Goal: Task Accomplishment & Management: Complete application form

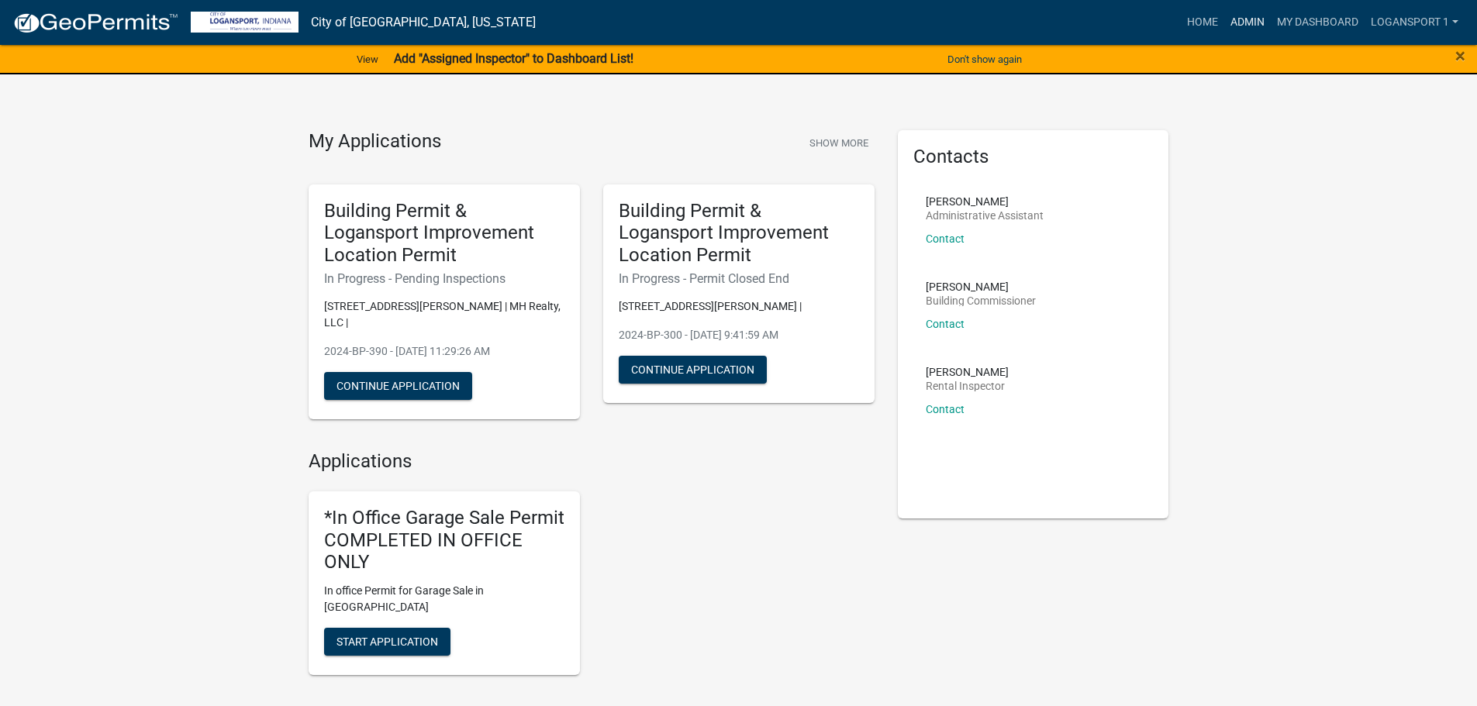
click at [1231, 12] on link "Admin" at bounding box center [1247, 22] width 47 height 29
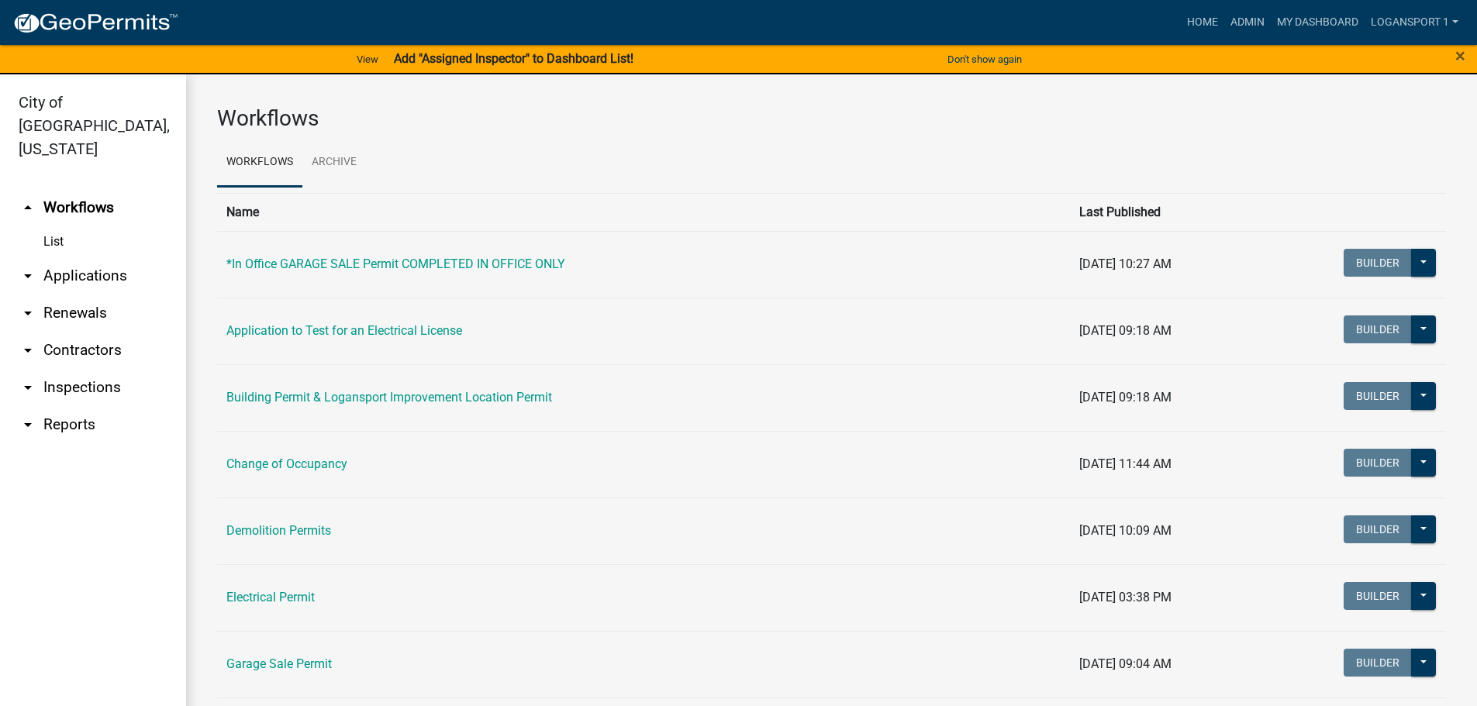
click at [82, 257] on link "arrow_drop_down Applications" at bounding box center [93, 275] width 186 height 37
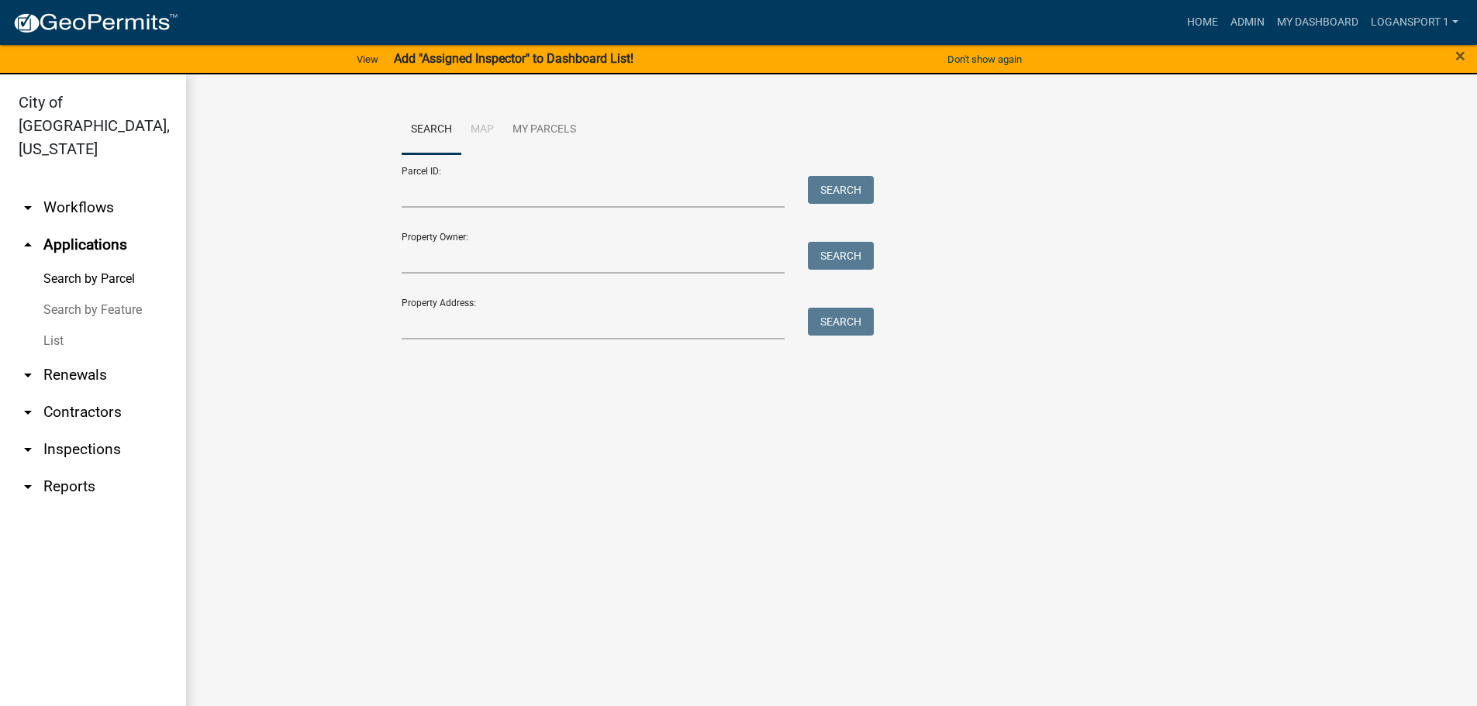
click at [59, 326] on link "List" at bounding box center [93, 341] width 186 height 31
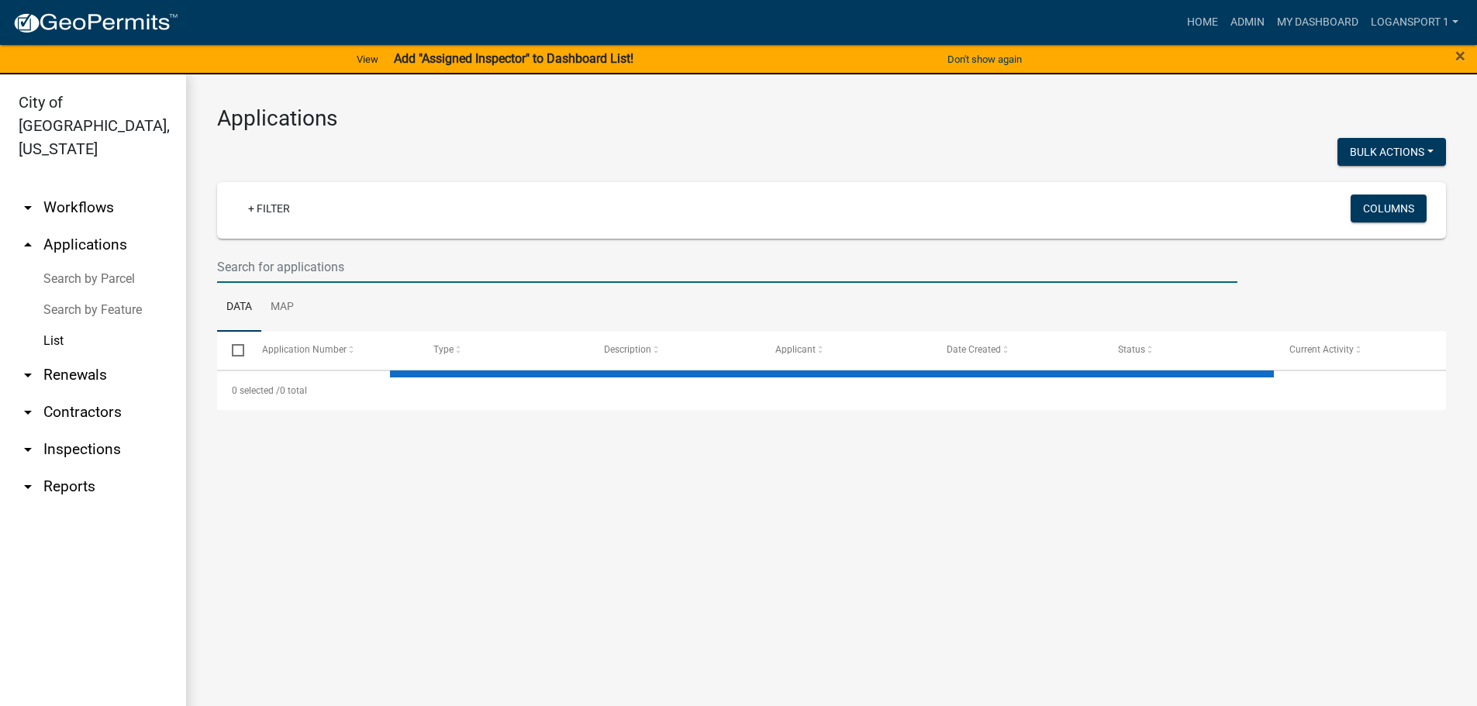
click at [252, 261] on input "text" at bounding box center [727, 267] width 1020 height 32
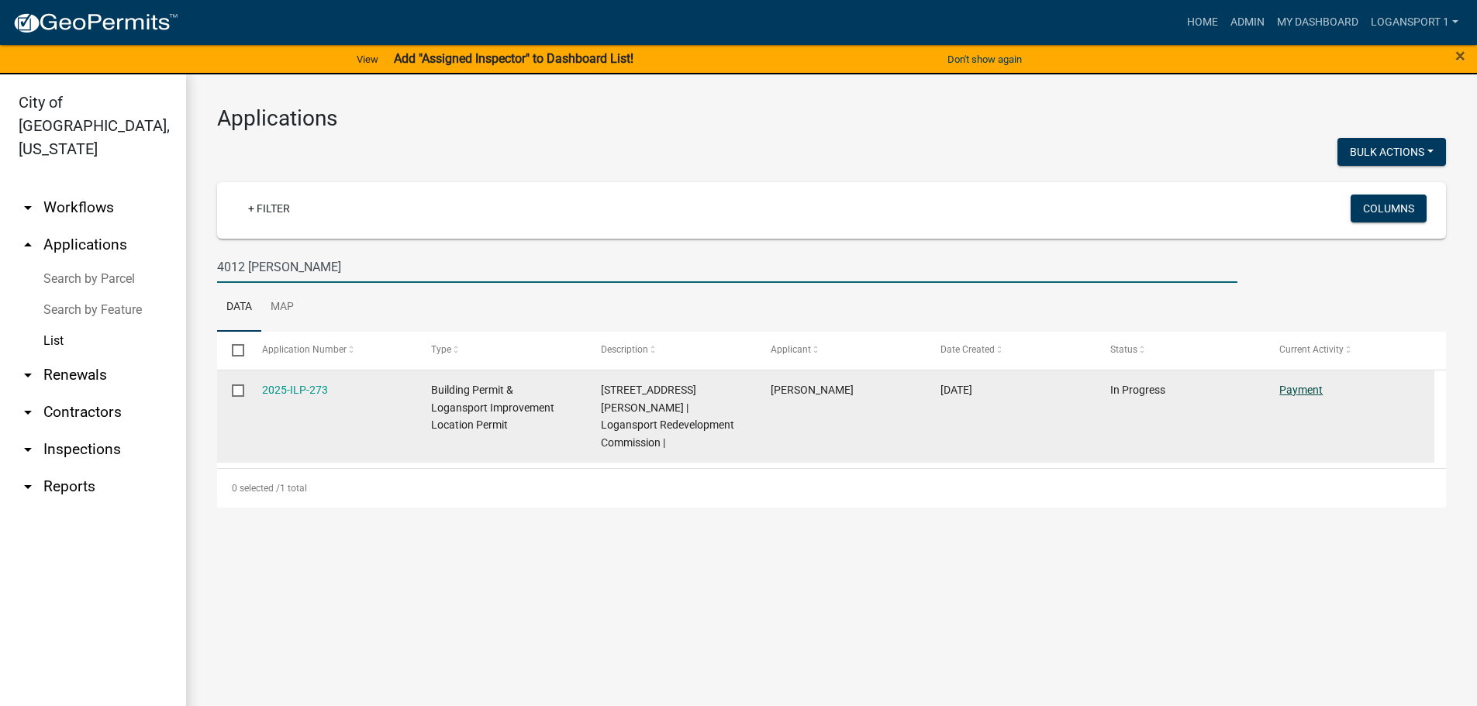
type input "4012 [PERSON_NAME]"
click at [1318, 391] on link "Payment" at bounding box center [1300, 390] width 43 height 12
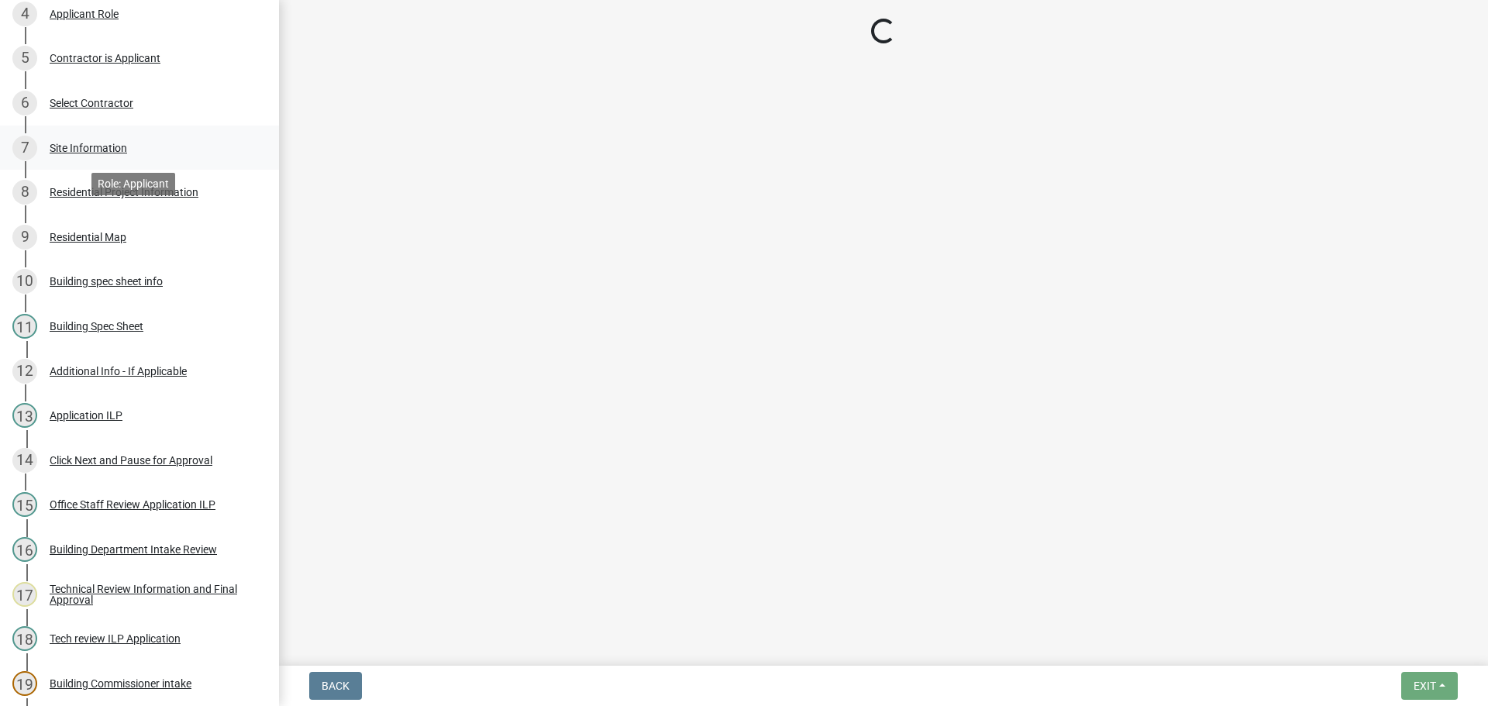
select select "3: 3"
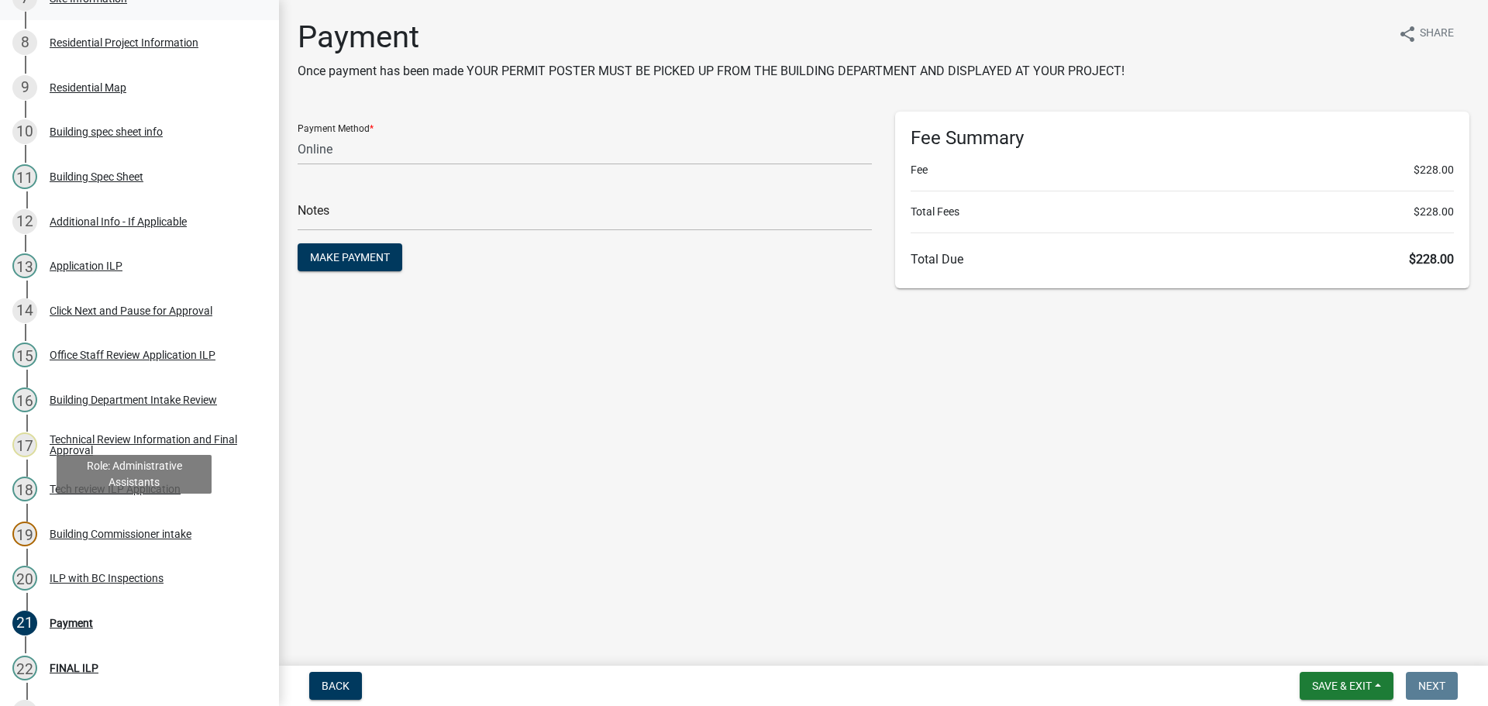
scroll to position [543, 0]
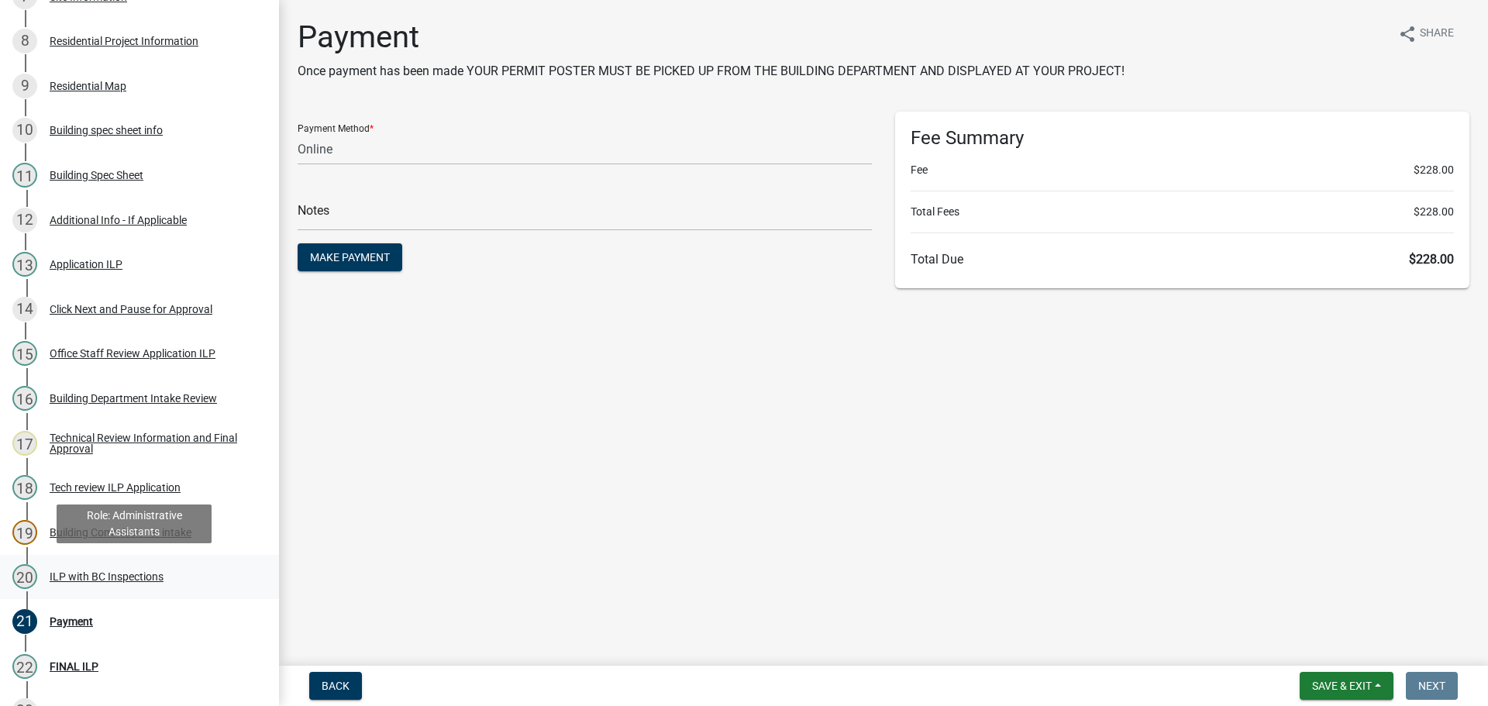
click at [72, 572] on div "ILP with BC Inspections" at bounding box center [107, 576] width 114 height 11
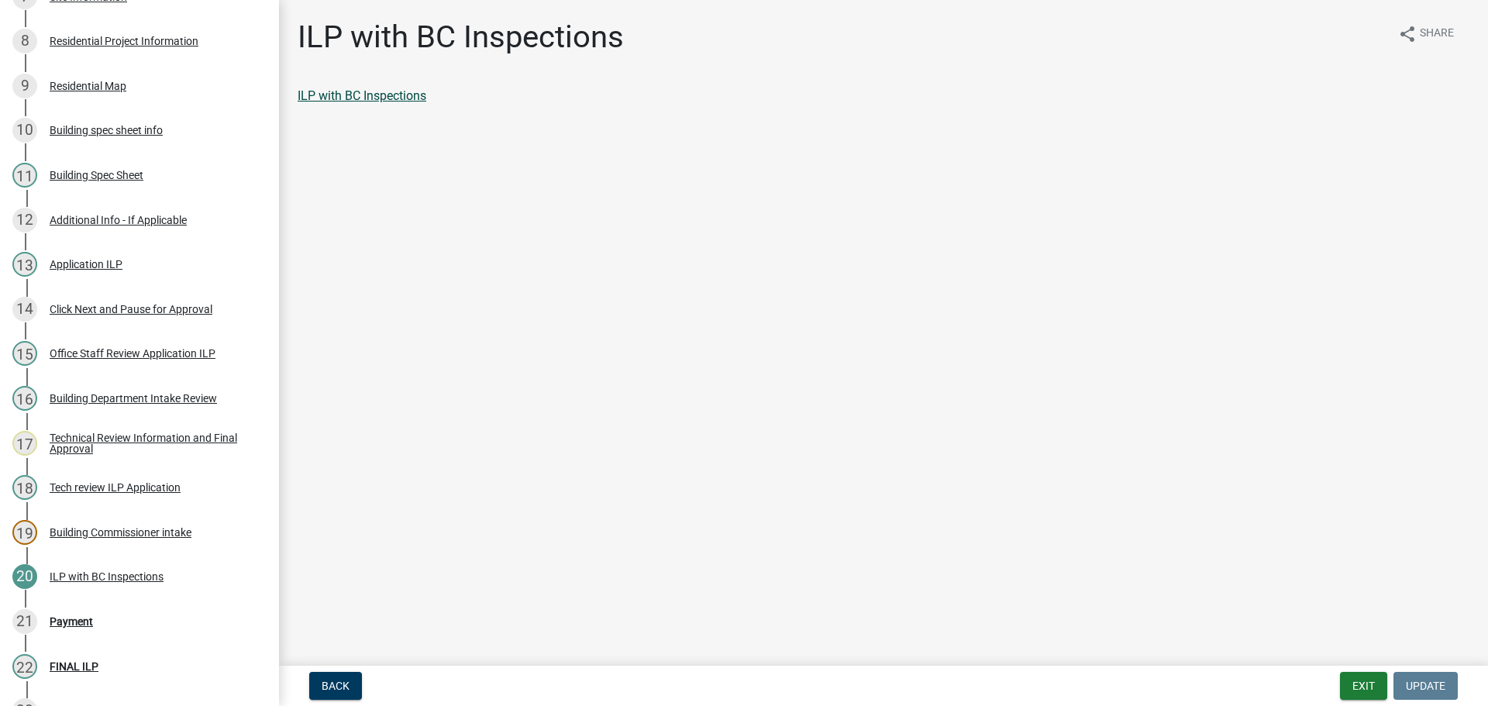
click at [364, 94] on link "ILP with BC Inspections" at bounding box center [362, 95] width 129 height 15
click at [81, 612] on div "21 Payment" at bounding box center [133, 621] width 242 height 25
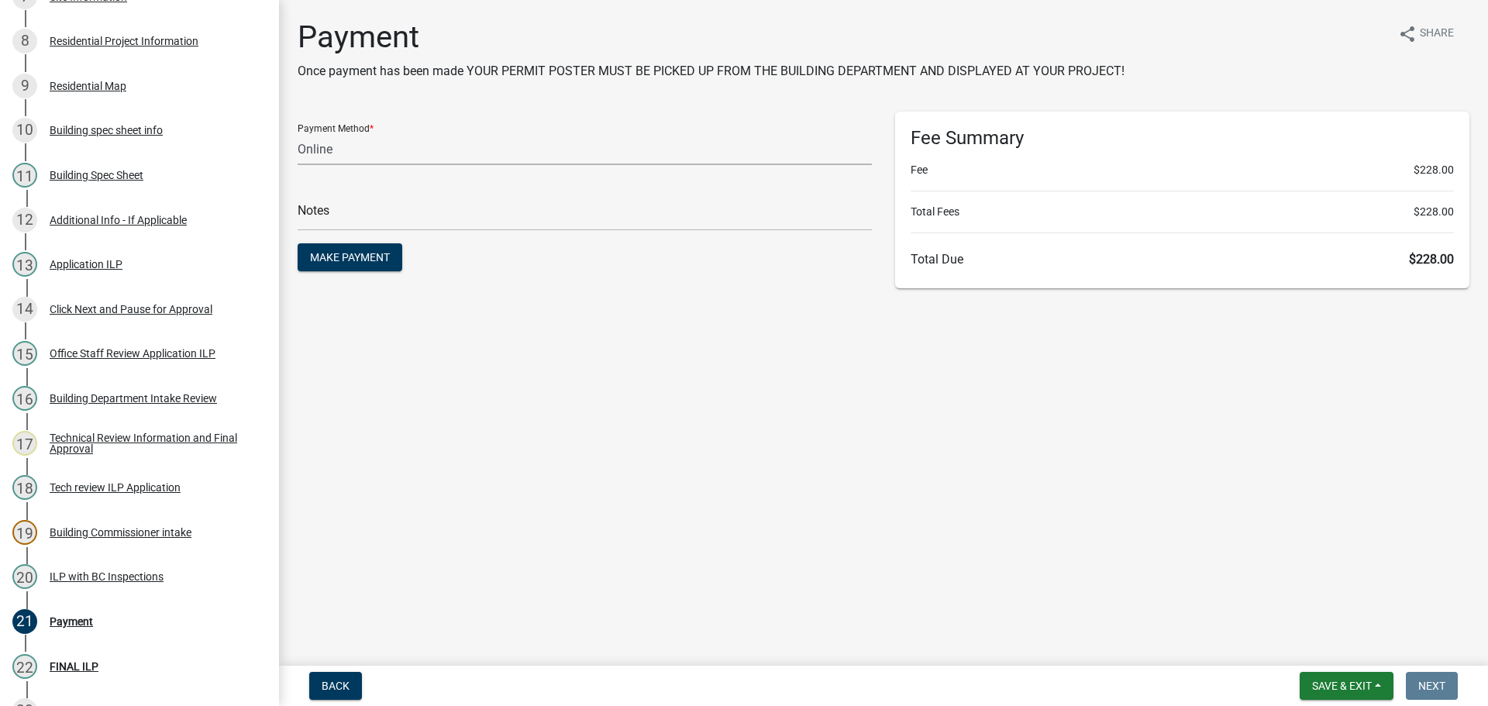
click at [466, 139] on select "Credit Card POS Check Cash Online" at bounding box center [585, 149] width 574 height 32
click at [298, 133] on select "Credit Card POS Check Cash Online" at bounding box center [585, 149] width 574 height 32
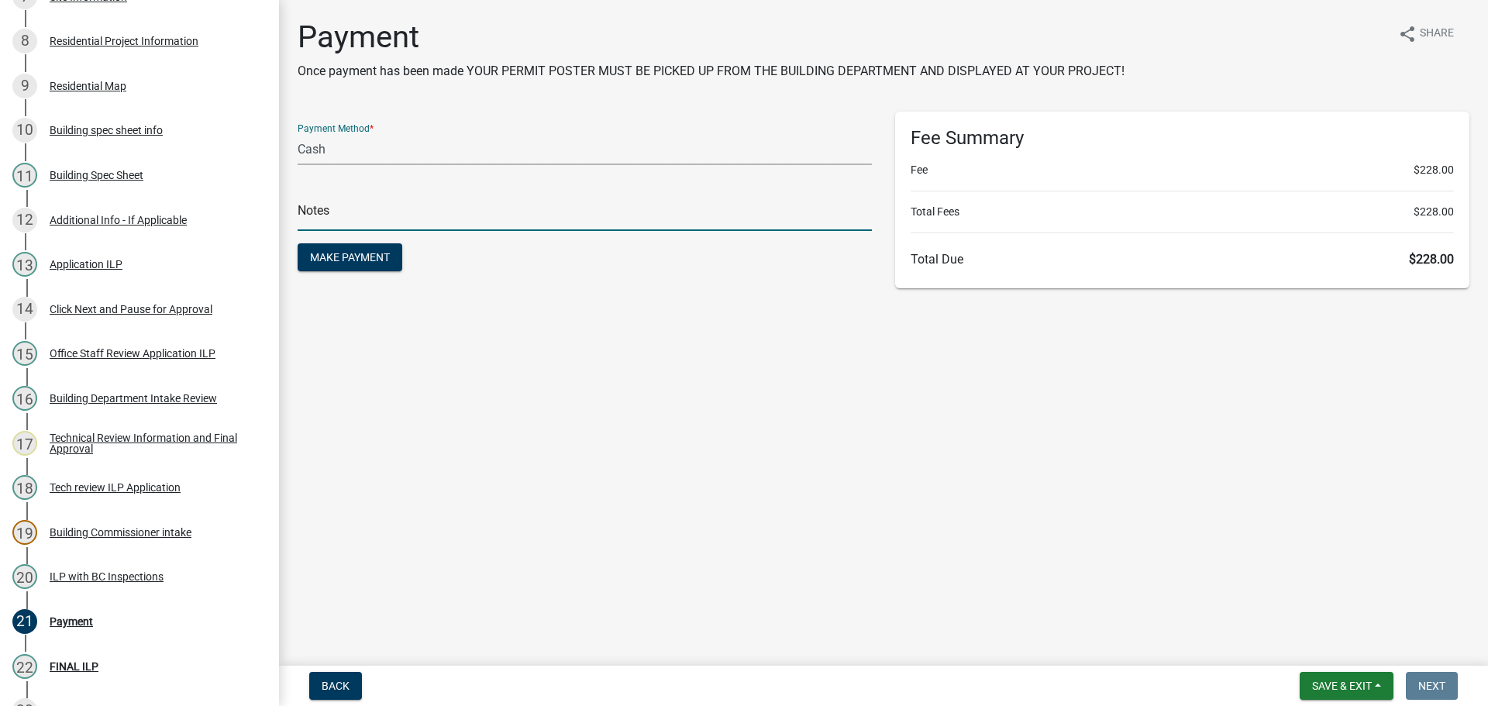
click at [454, 222] on input "text" at bounding box center [585, 215] width 574 height 32
click at [450, 150] on select "Credit Card POS Check Cash Online" at bounding box center [585, 149] width 574 height 32
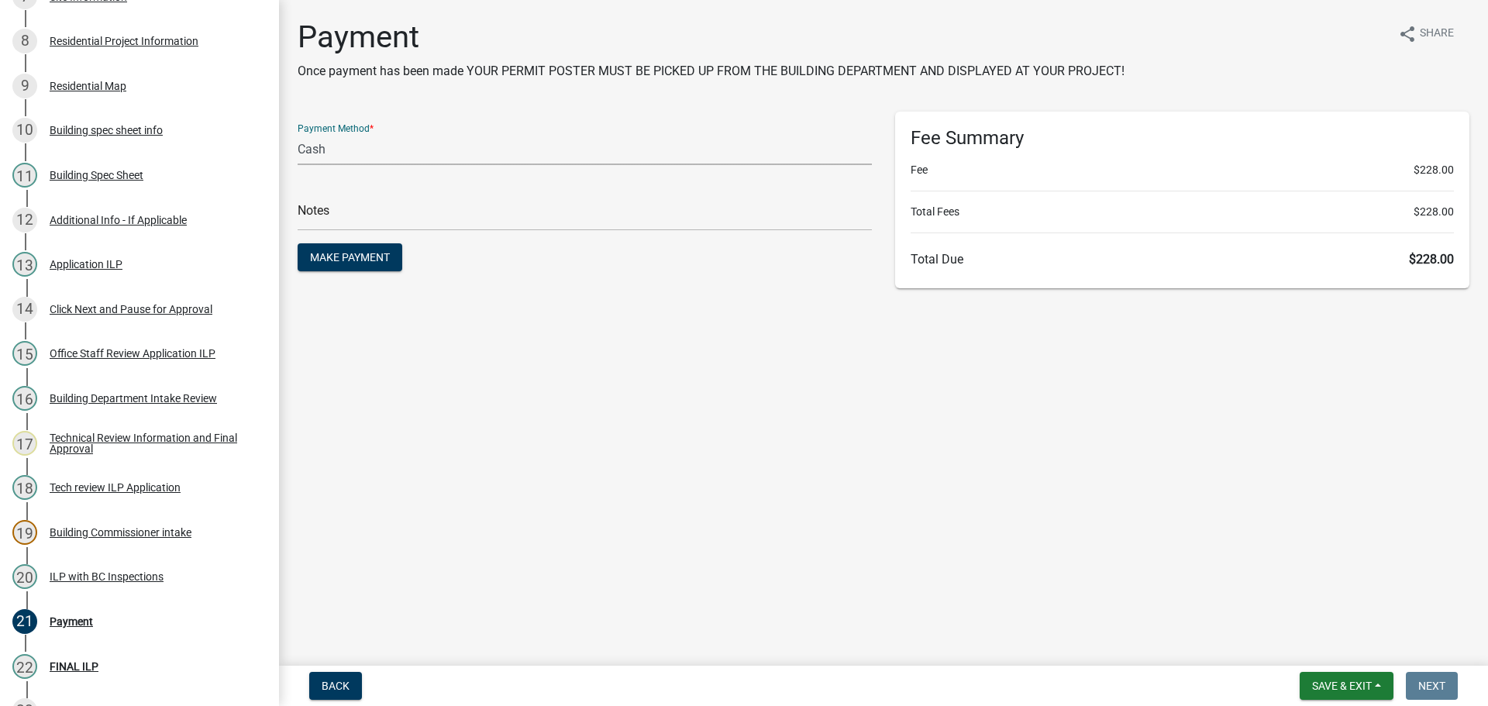
select select "1: 0"
click at [298, 133] on select "Credit Card POS Check Cash Online" at bounding box center [585, 149] width 574 height 32
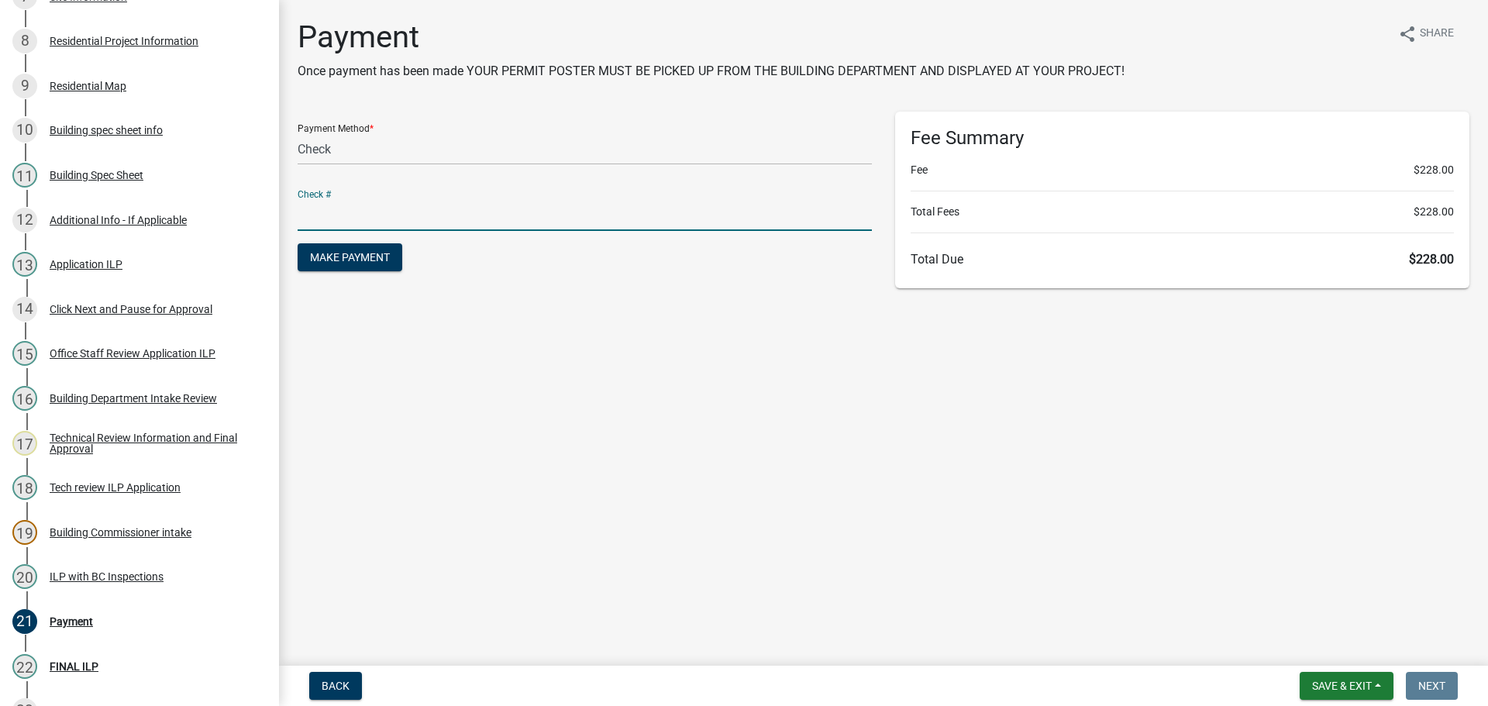
click at [426, 222] on input "text" at bounding box center [585, 215] width 574 height 32
type input "117810"
click at [298, 243] on button "Make Payment" at bounding box center [350, 257] width 105 height 28
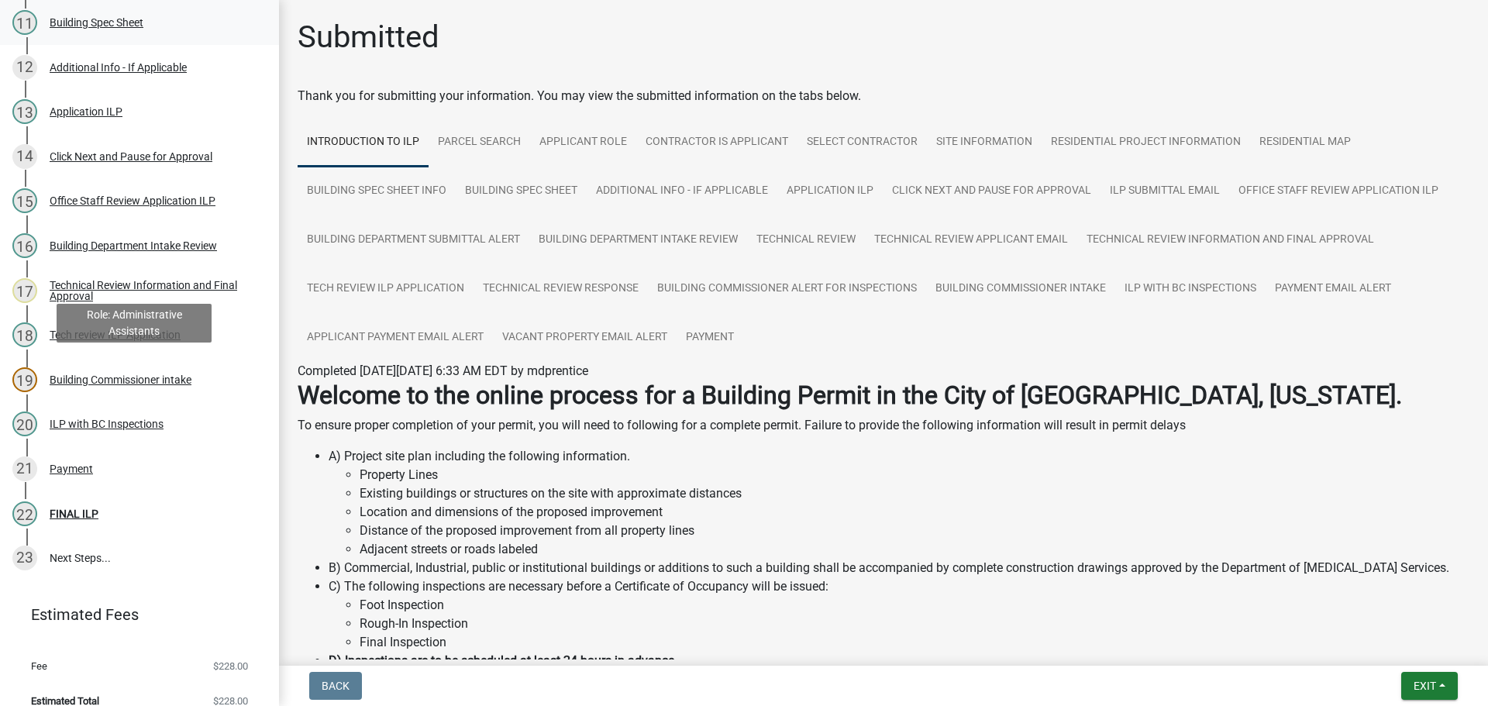
scroll to position [712, 0]
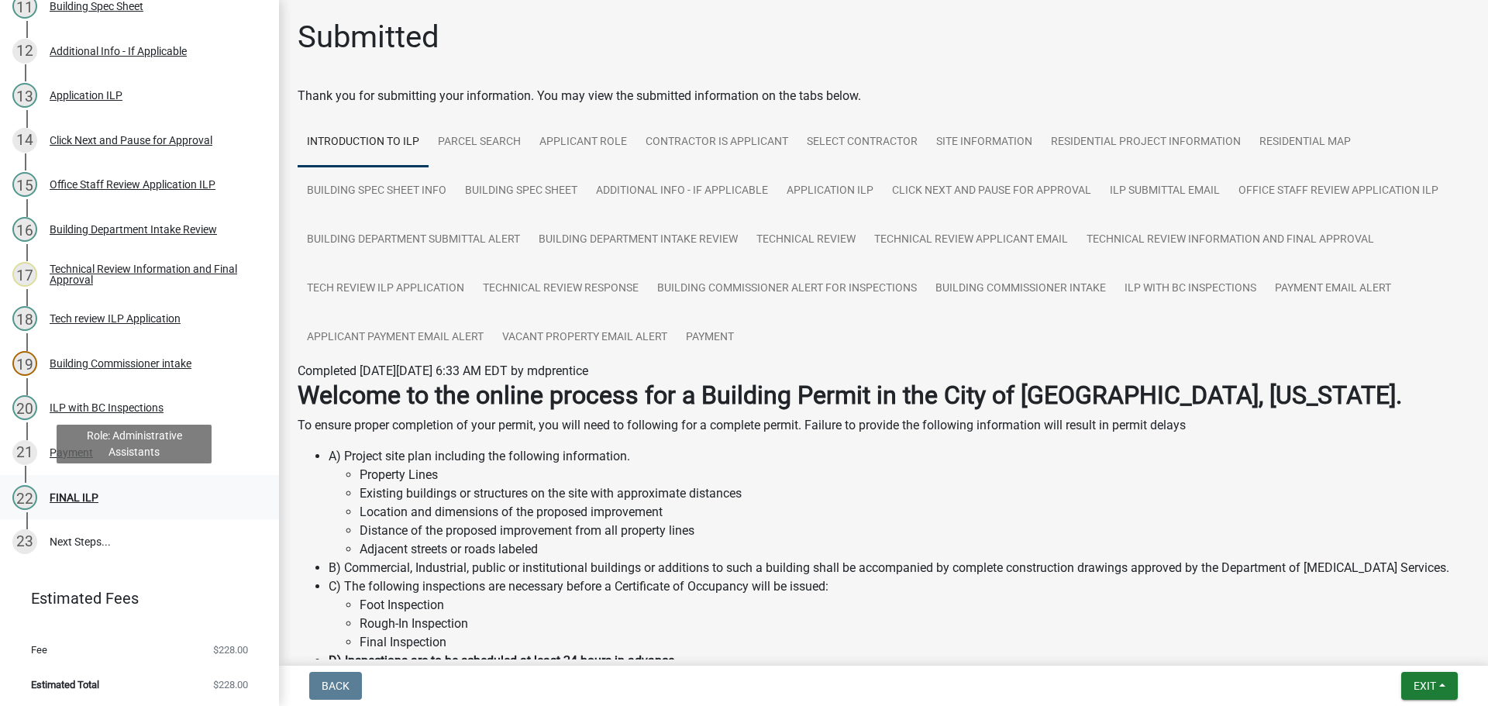
click at [59, 503] on div "22 FINAL ILP" at bounding box center [133, 497] width 242 height 25
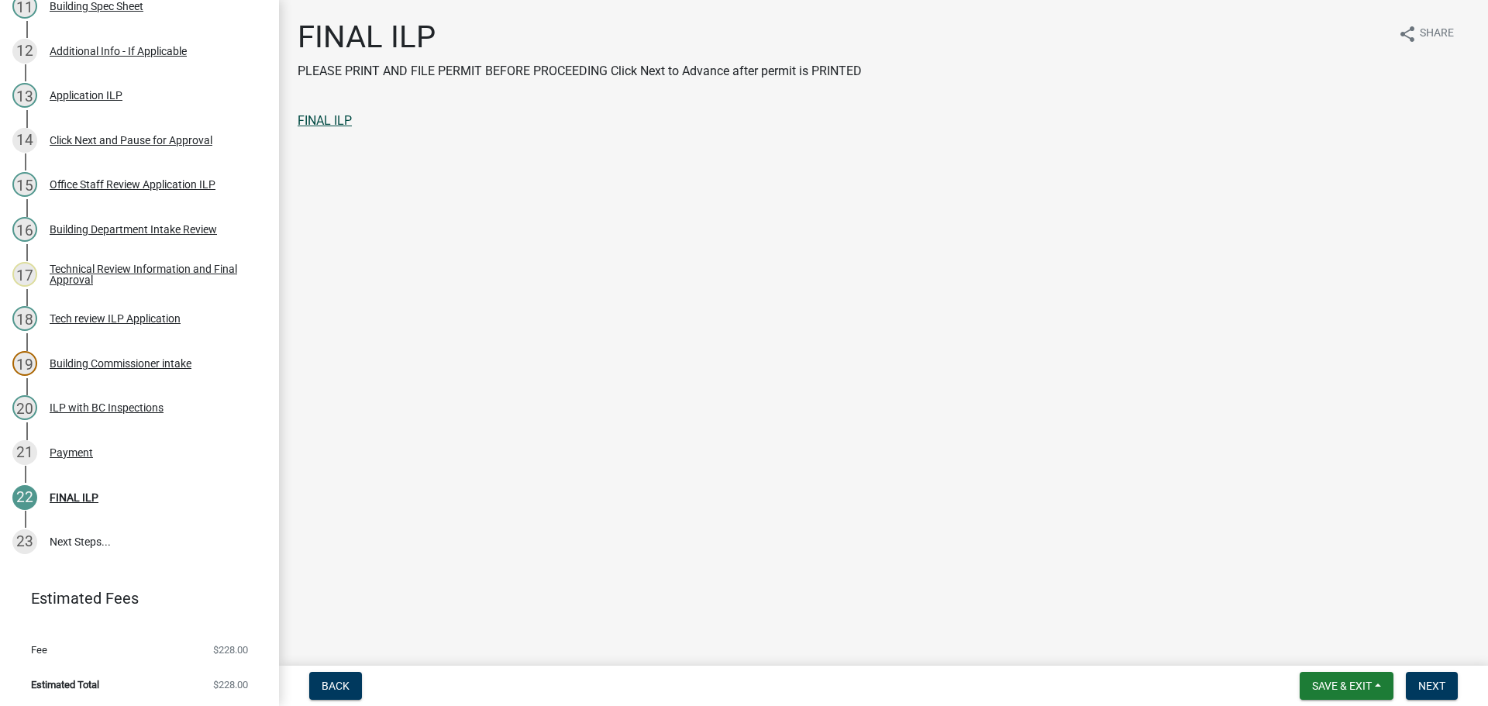
click at [306, 122] on link "FINAL ILP" at bounding box center [325, 120] width 54 height 15
click at [316, 115] on link "FINAL ILP" at bounding box center [325, 120] width 54 height 15
click at [1415, 676] on button "Next" at bounding box center [1432, 686] width 52 height 28
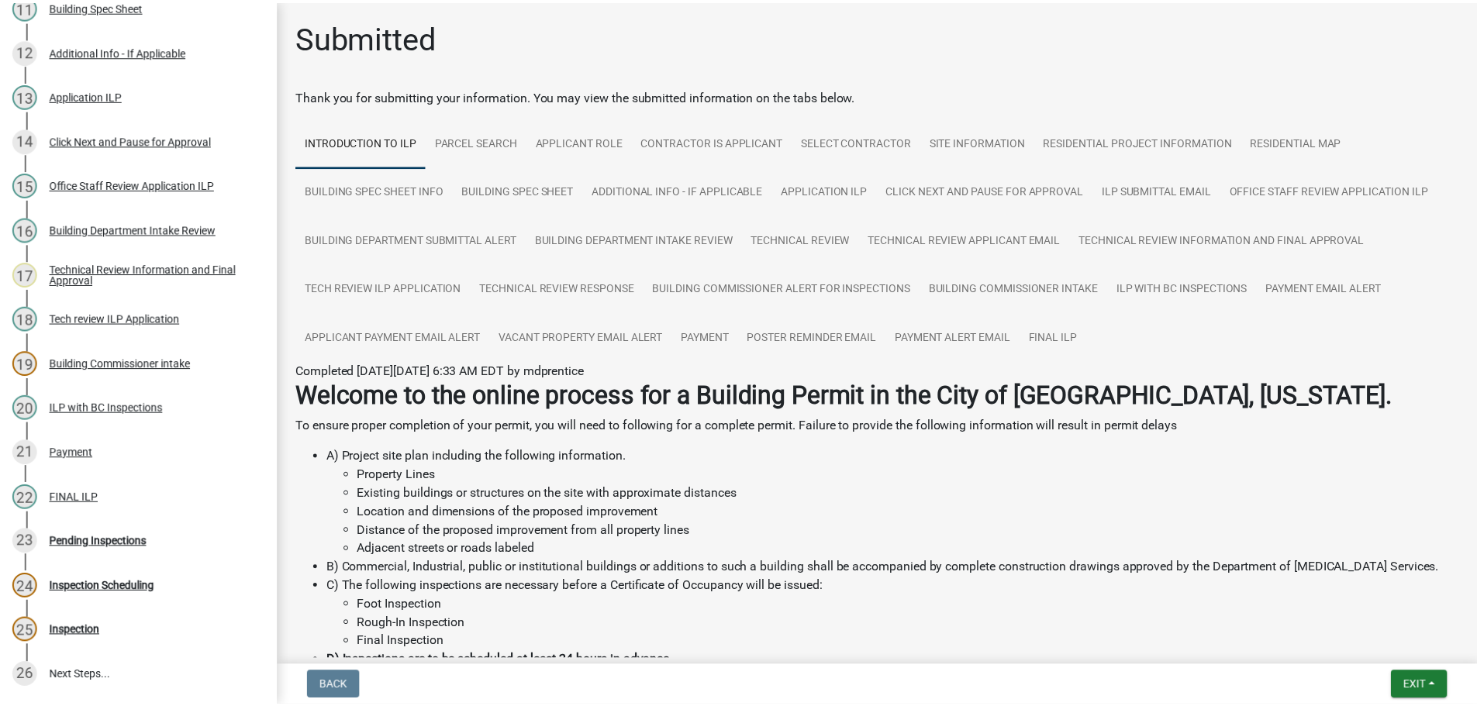
scroll to position [846, 0]
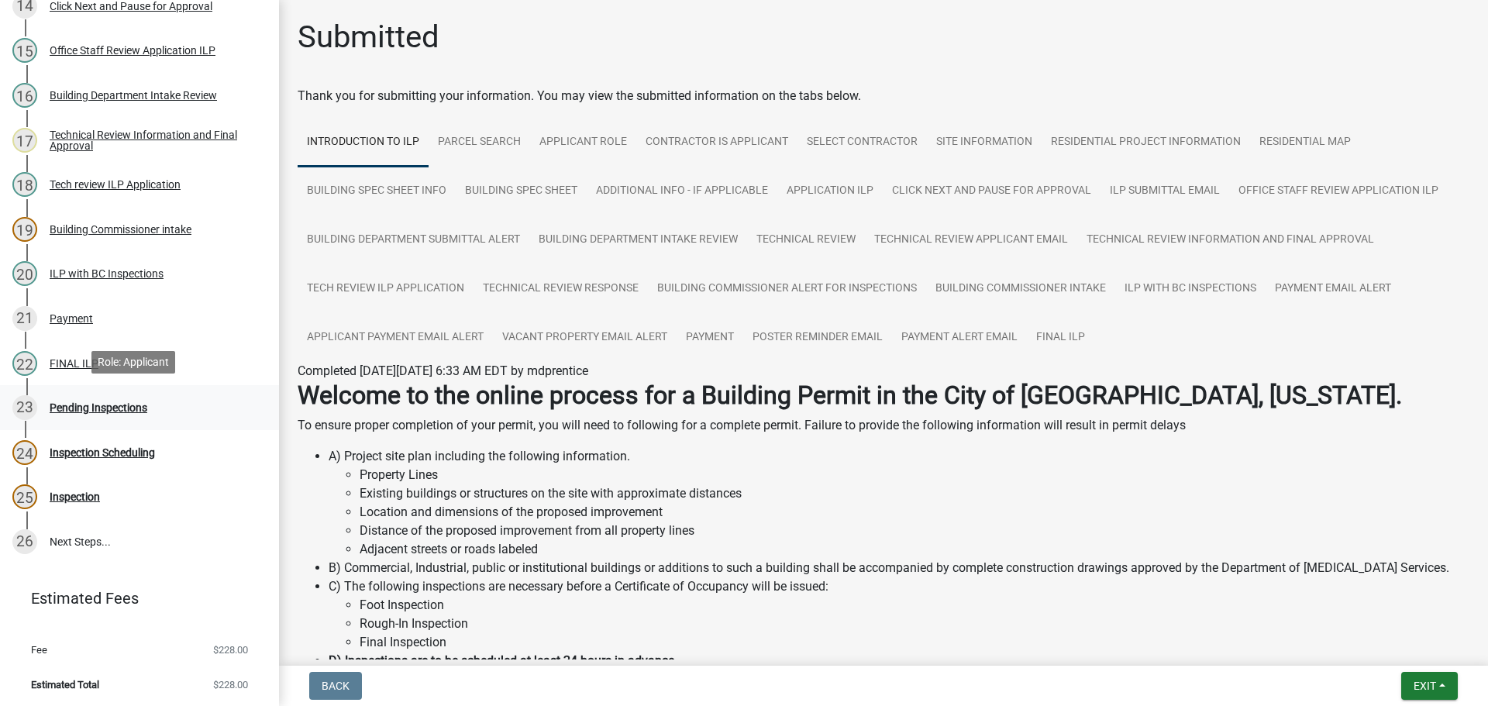
click at [67, 408] on div "Pending Inspections" at bounding box center [99, 407] width 98 height 11
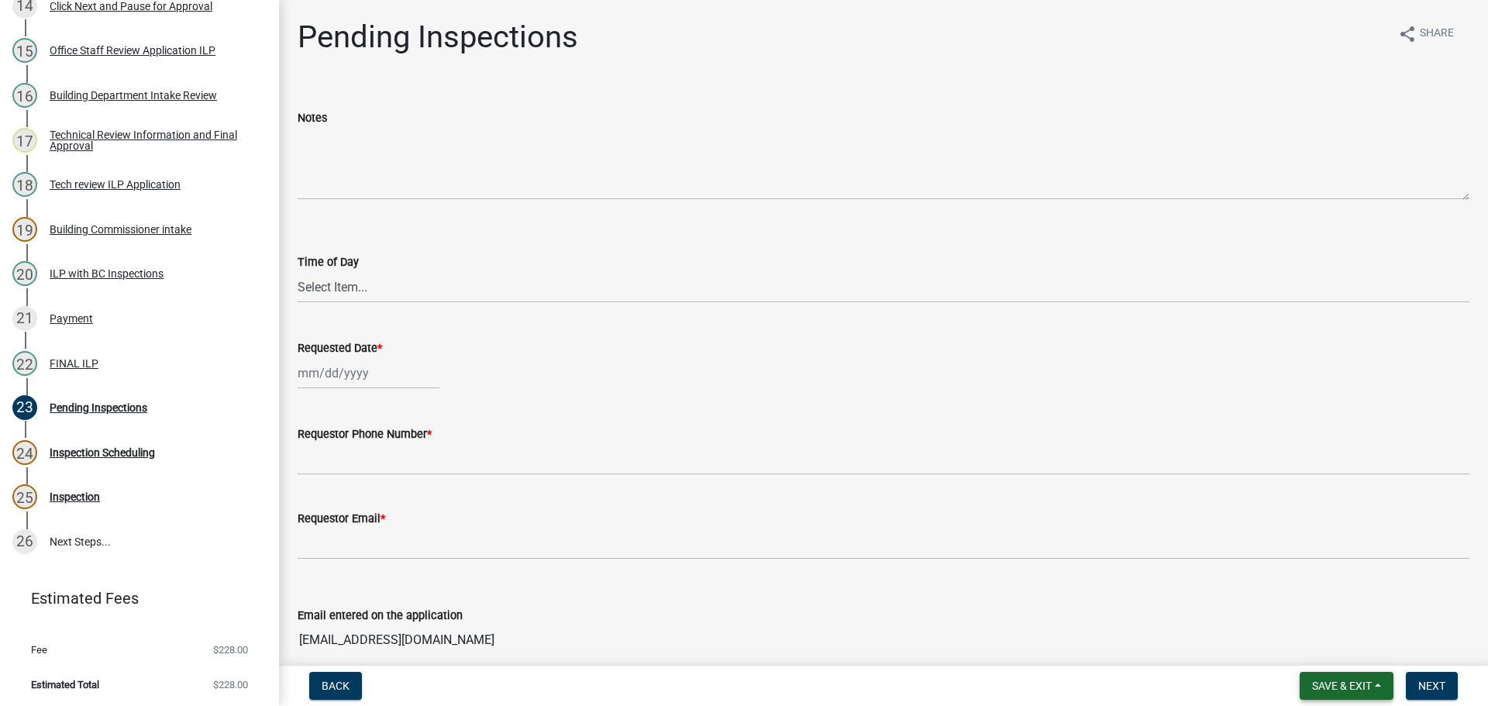
click at [1327, 692] on span "Save & Exit" at bounding box center [1342, 686] width 60 height 12
click at [1301, 633] on button "Save & Exit" at bounding box center [1332, 645] width 124 height 37
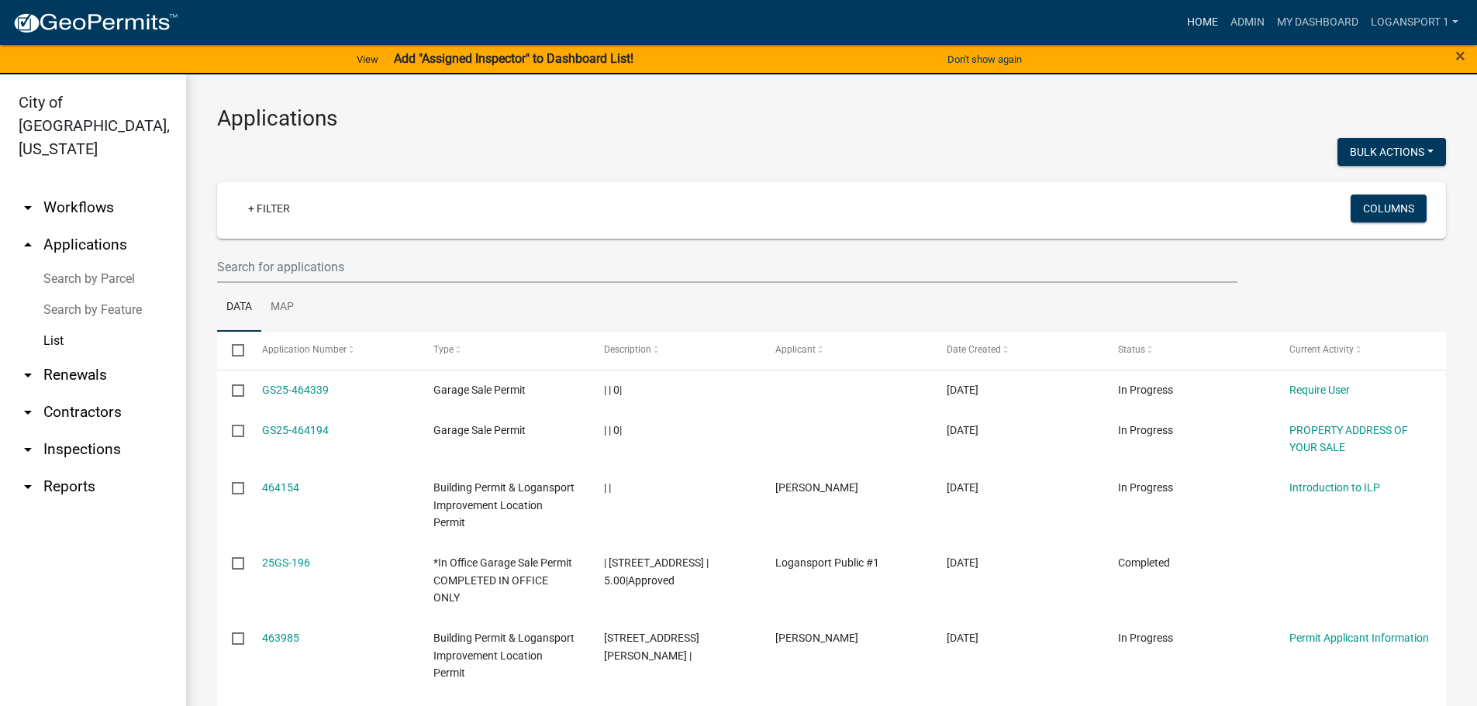
click at [1194, 18] on link "Home" at bounding box center [1202, 22] width 43 height 29
